Goal: Navigation & Orientation: Find specific page/section

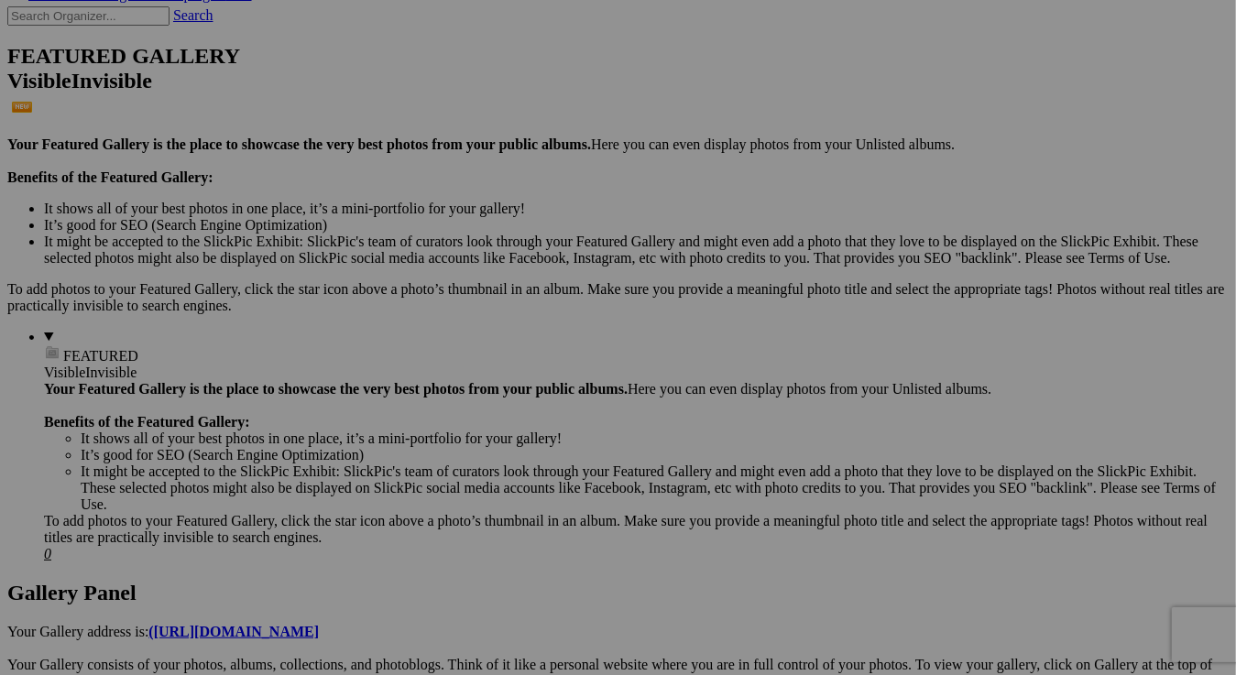
scroll to position [458, 0]
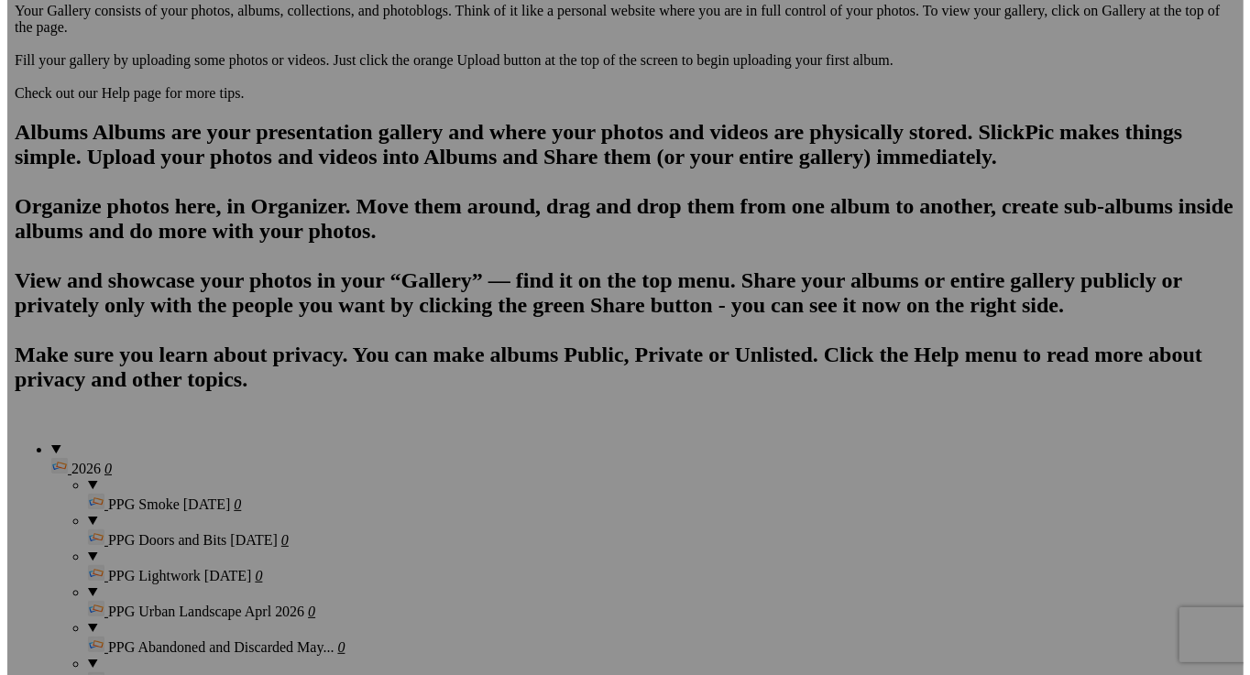
scroll to position [1282, 0]
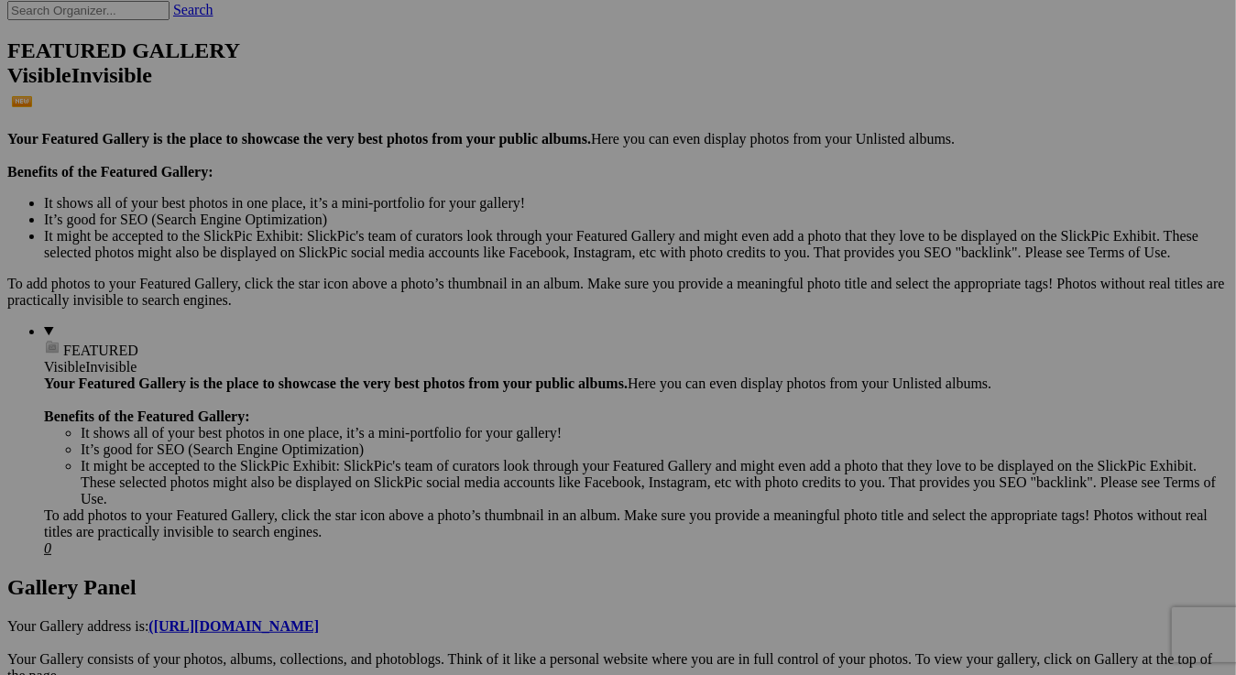
scroll to position [458, 0]
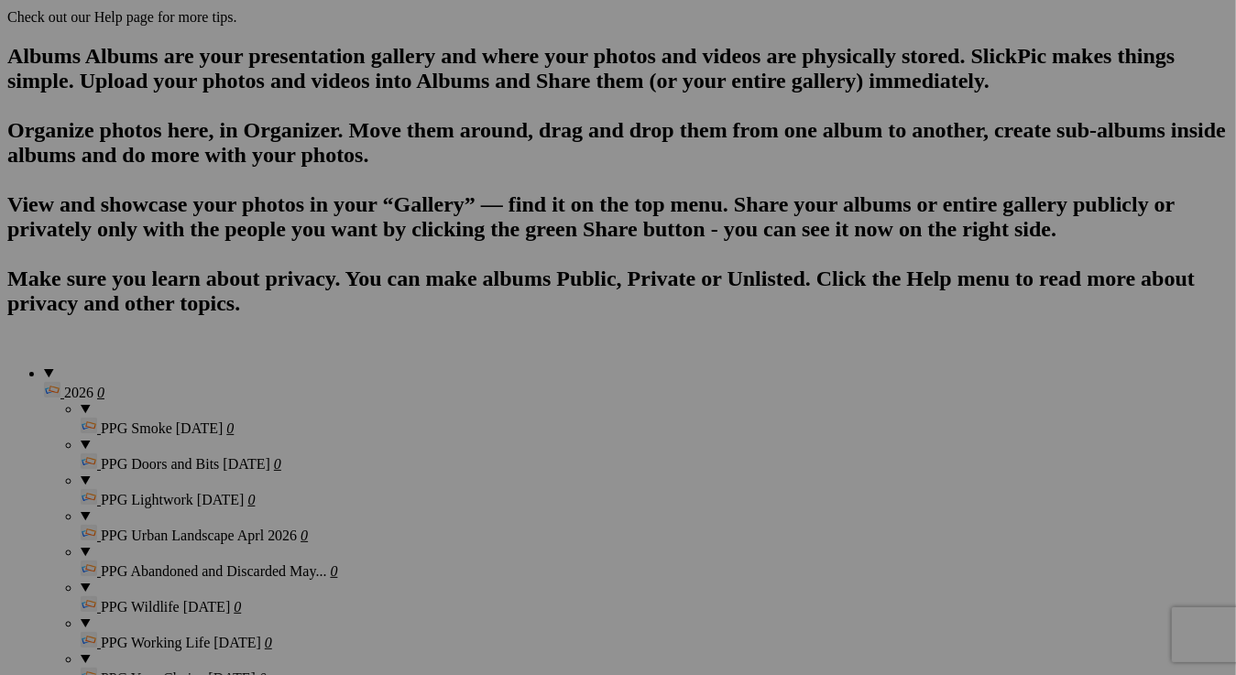
scroll to position [1191, 0]
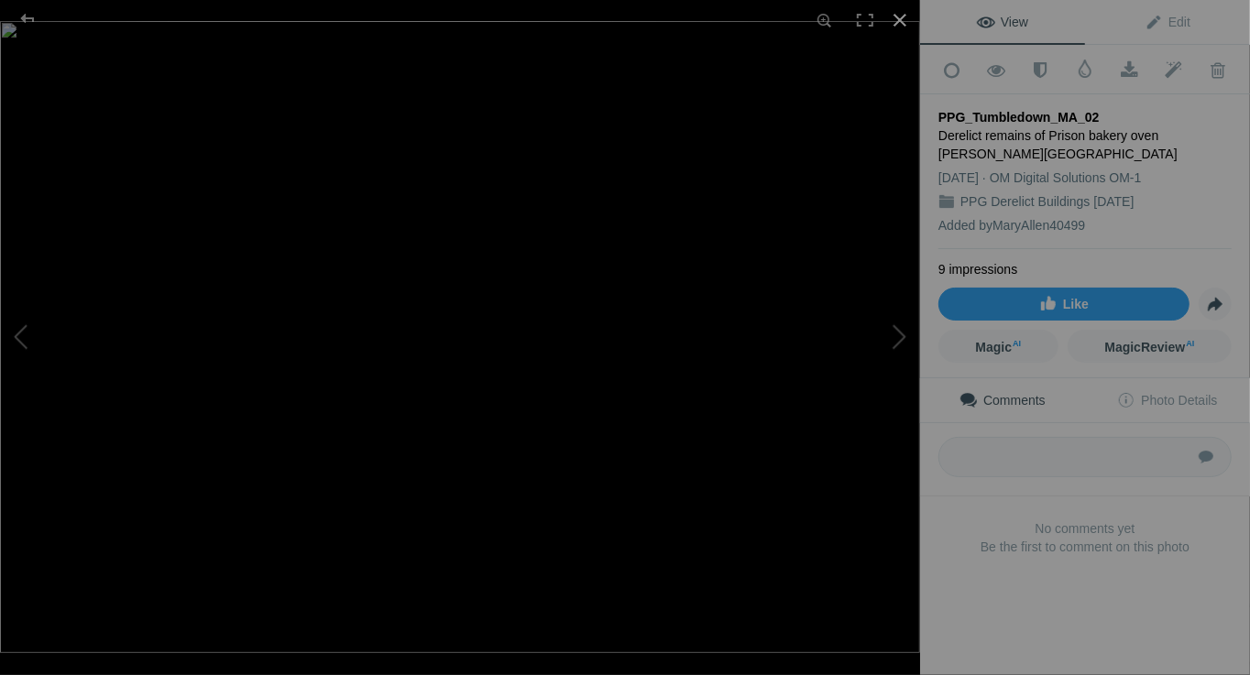
click at [901, 18] on div at bounding box center [899, 20] width 40 height 40
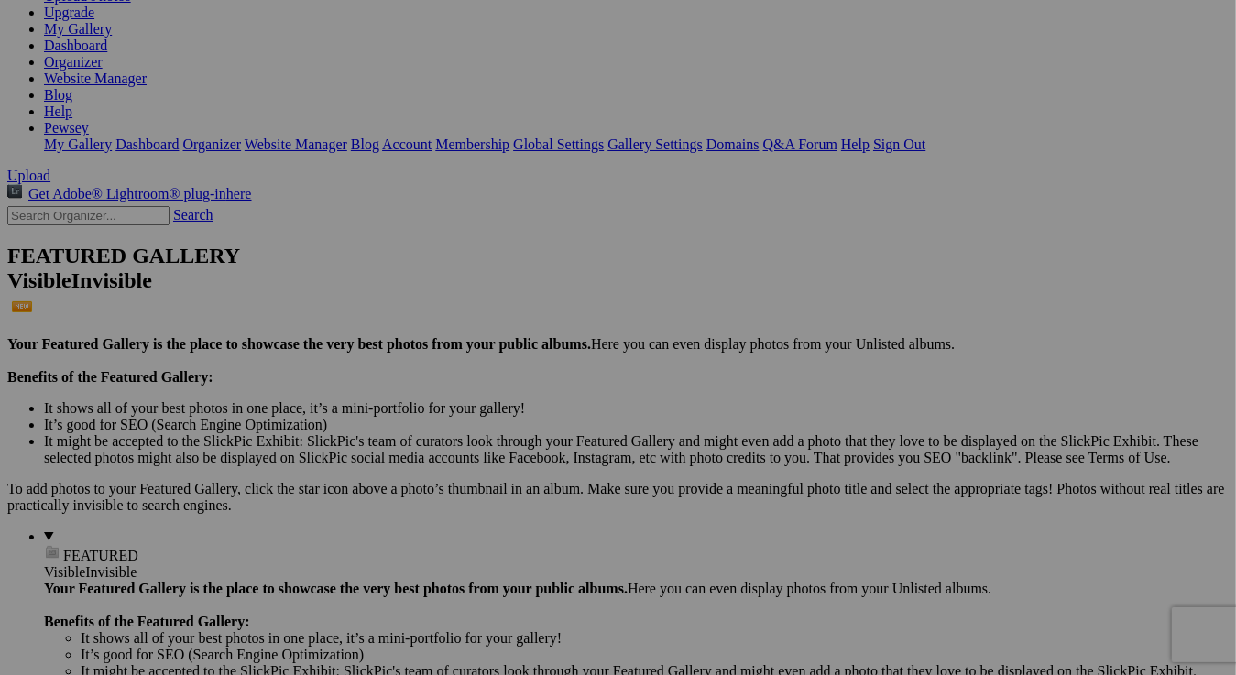
scroll to position [0, 0]
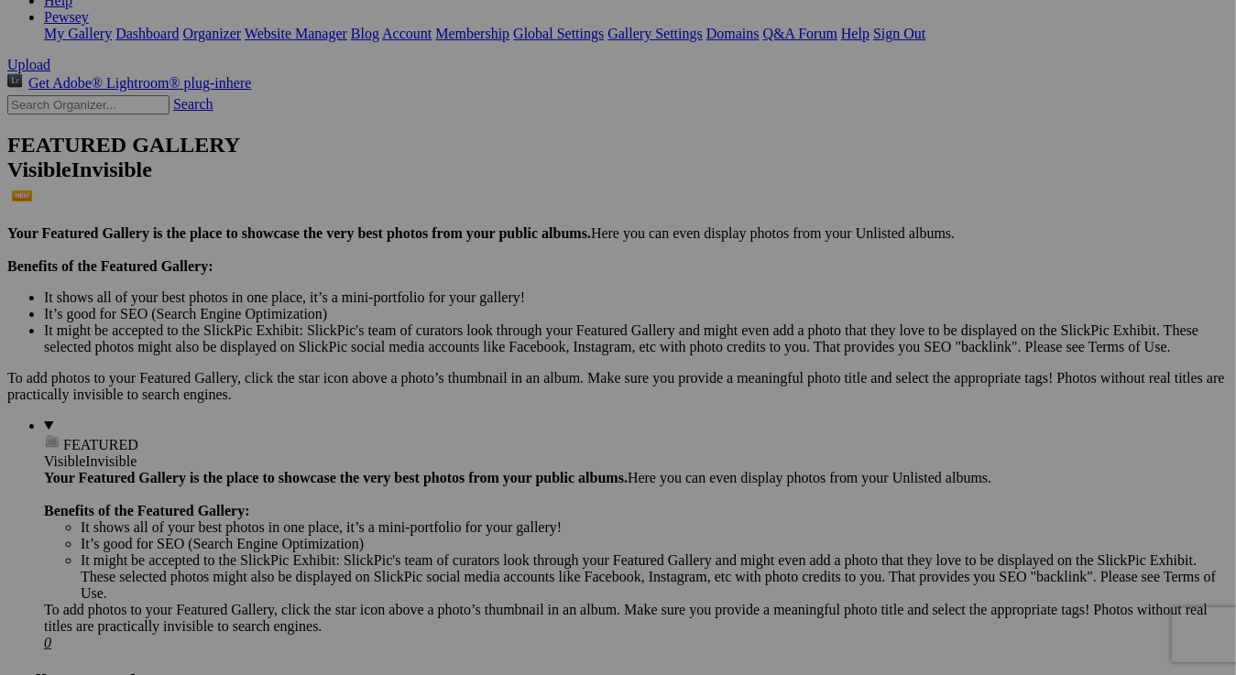
scroll to position [366, 0]
